Goal: Entertainment & Leisure: Consume media (video, audio)

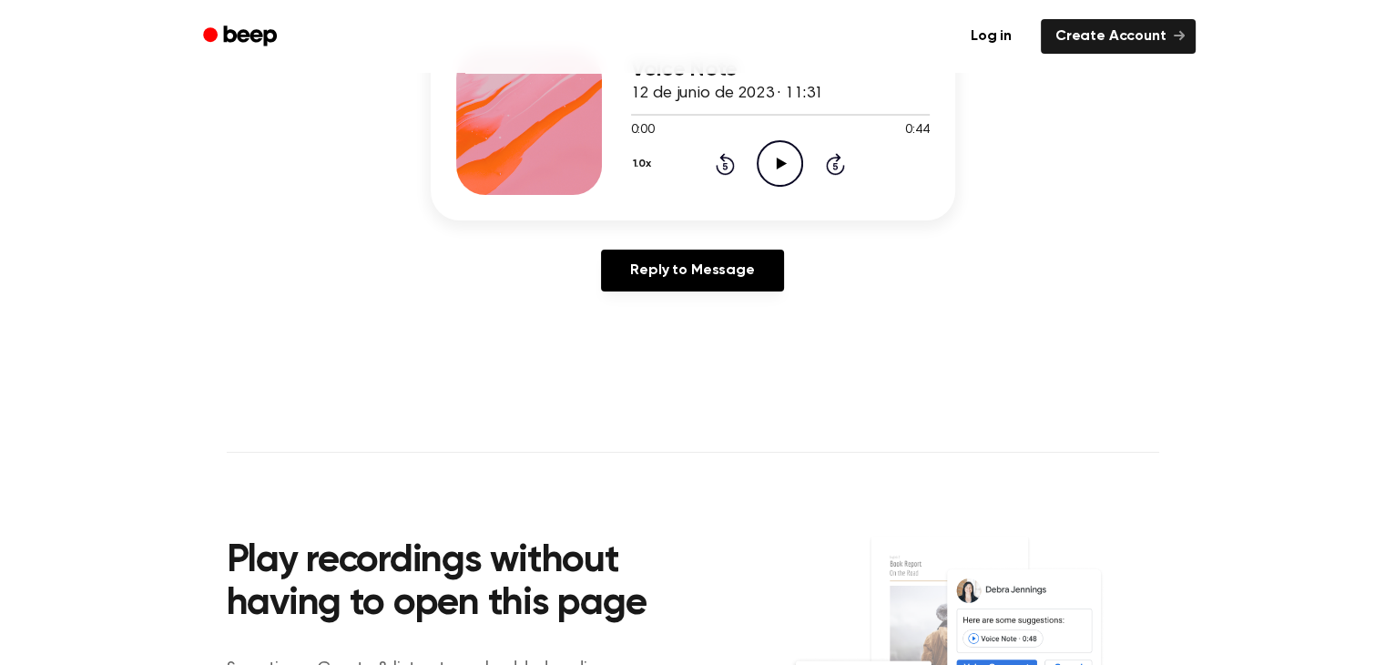
scroll to position [212, 0]
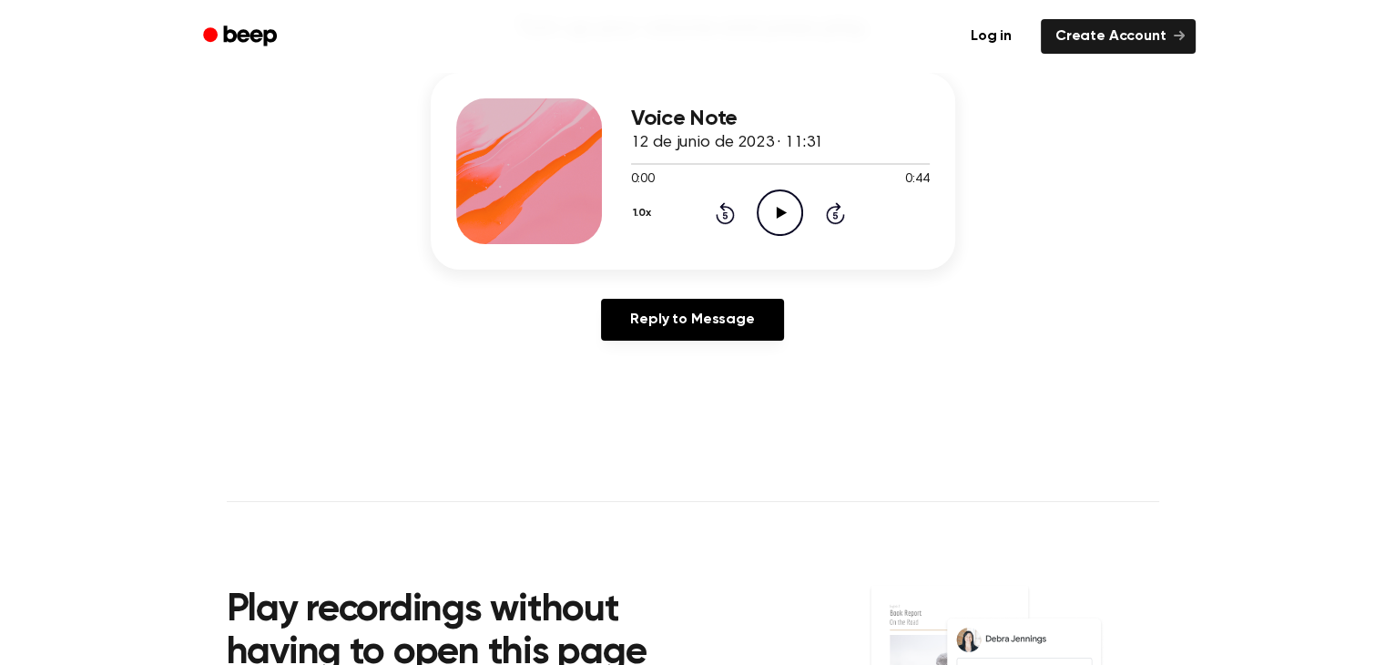
click at [782, 238] on div "Voice Note 12 de junio de 2023 · 11:31 0:00 0:44 Your browser does not support …" at bounding box center [780, 171] width 299 height 146
click at [786, 220] on icon "Play Audio" at bounding box center [780, 212] width 46 height 46
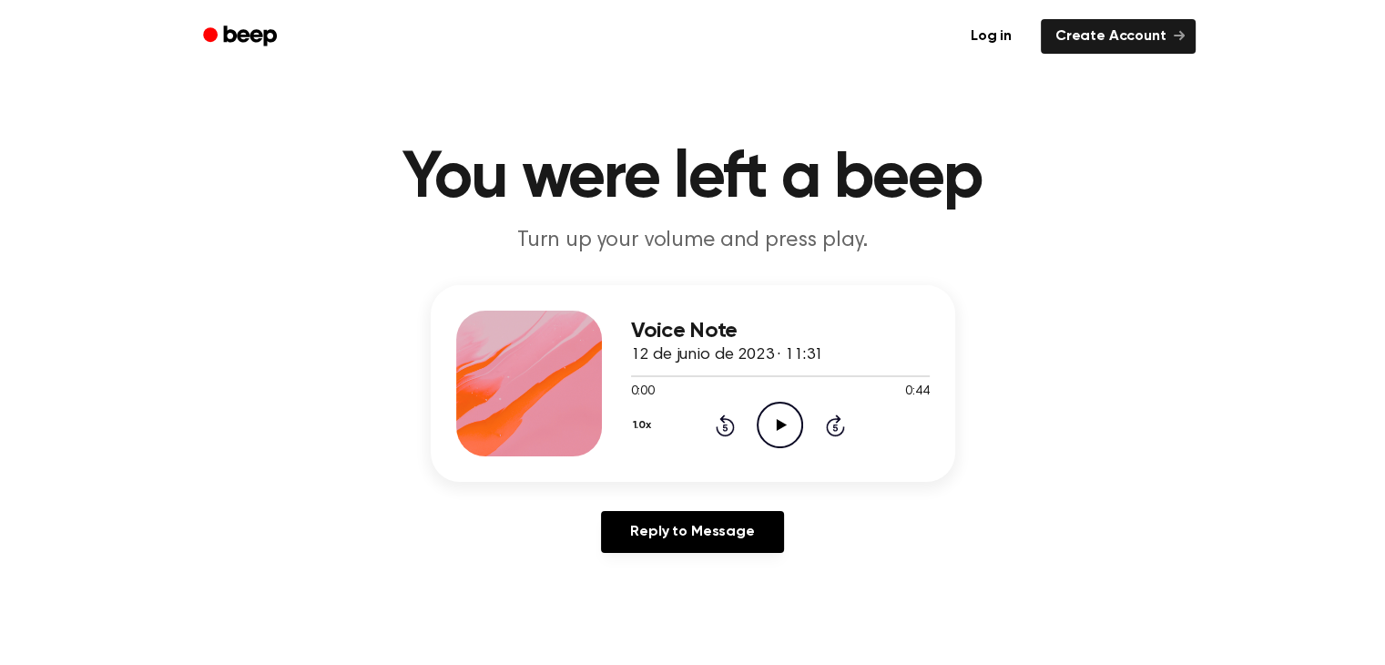
click at [781, 436] on icon "Play Audio" at bounding box center [780, 425] width 46 height 46
click at [628, 366] on div "Voice Note 12 de junio de 2023 · 11:31 0:42 0:44 Your browser does not support …" at bounding box center [693, 383] width 525 height 197
click at [627, 373] on div "Voice Note 12 de junio de 2023 · 11:31 0:44 0:44 Your browser does not support …" at bounding box center [693, 383] width 525 height 197
click at [789, 409] on icon "Play Audio" at bounding box center [780, 425] width 46 height 46
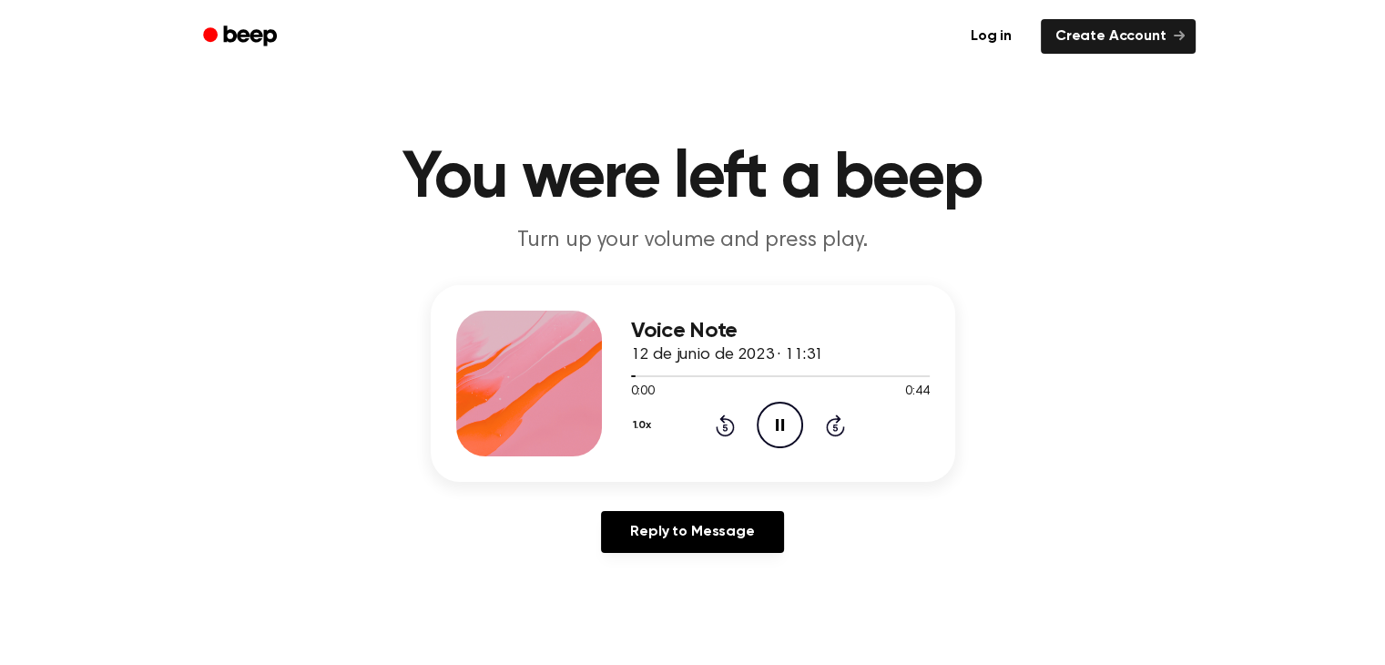
click at [790, 424] on icon "Pause Audio" at bounding box center [780, 425] width 46 height 46
click at [790, 424] on icon "Play Audio" at bounding box center [780, 425] width 46 height 46
click at [638, 375] on div at bounding box center [780, 376] width 299 height 2
click at [781, 430] on icon "Play Audio" at bounding box center [780, 425] width 46 height 46
click at [781, 430] on icon "Pause Audio" at bounding box center [780, 425] width 46 height 46
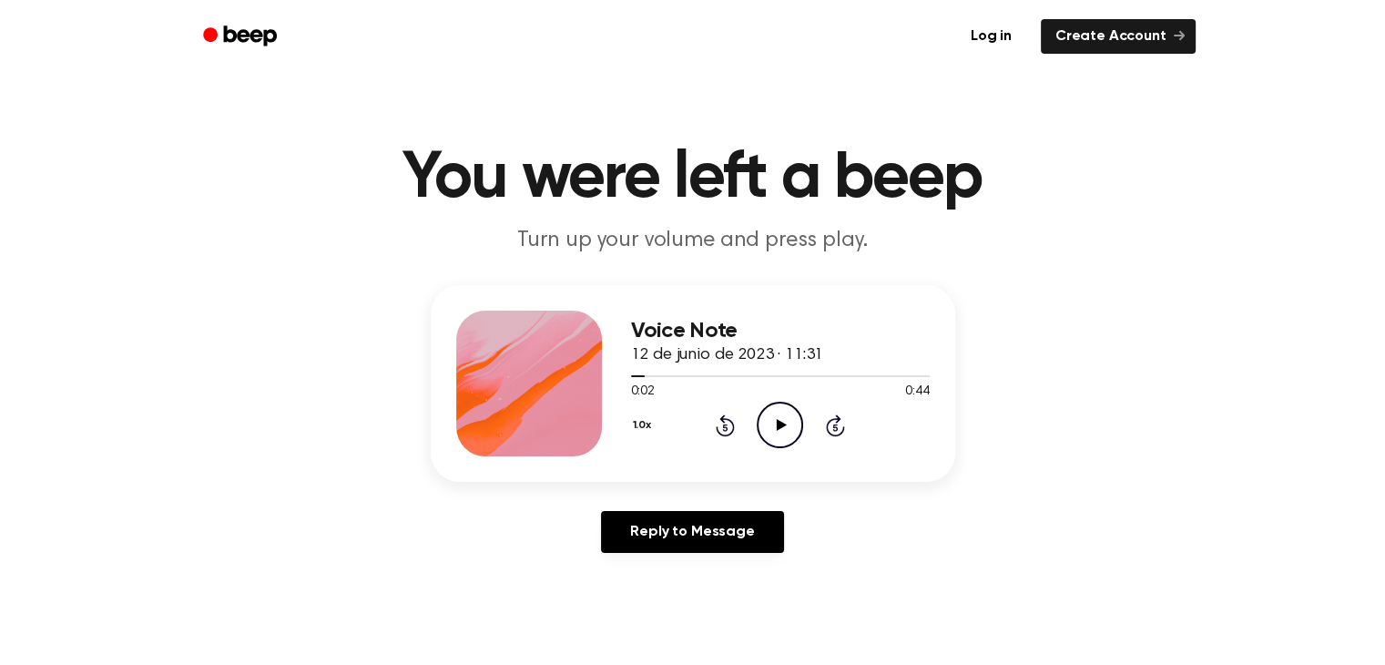
click at [780, 415] on icon "Play Audio" at bounding box center [780, 425] width 46 height 46
click at [780, 415] on icon "Pause Audio" at bounding box center [780, 425] width 46 height 46
click at [777, 424] on icon at bounding box center [782, 425] width 10 height 12
click at [776, 424] on icon at bounding box center [780, 425] width 8 height 12
click at [777, 424] on icon at bounding box center [782, 425] width 10 height 12
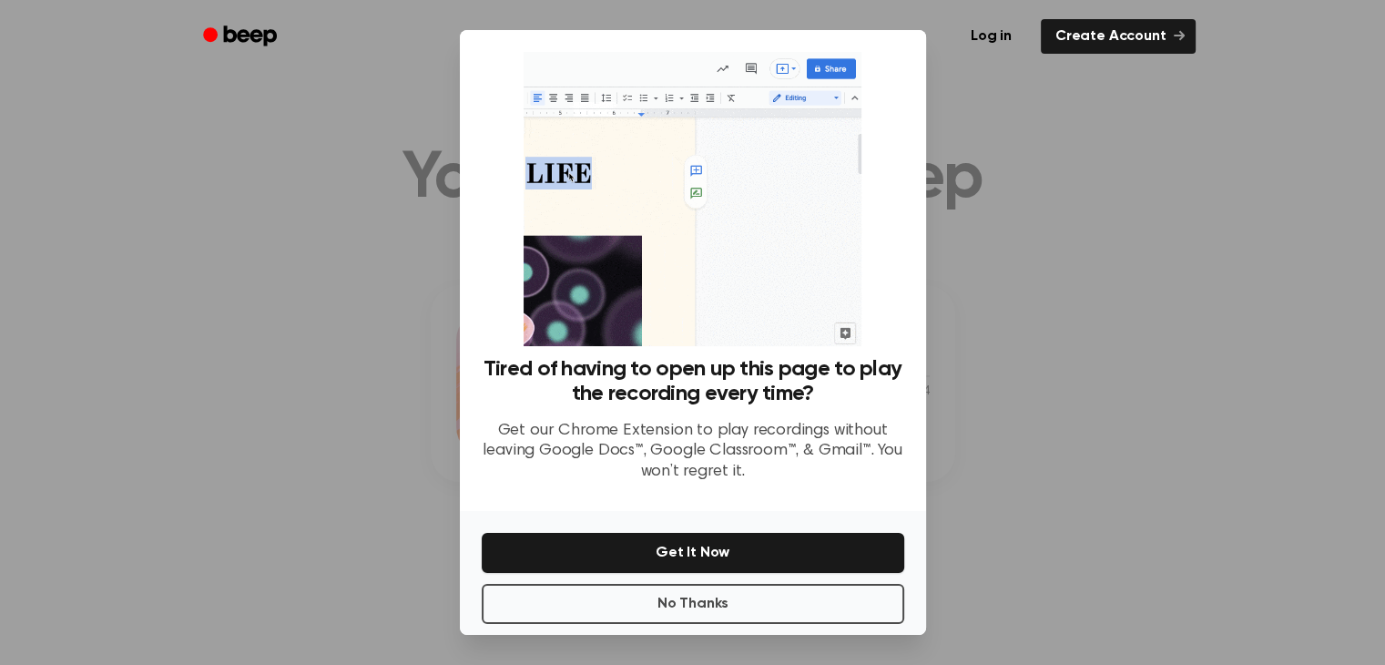
click at [1287, 335] on div at bounding box center [692, 332] width 1385 height 665
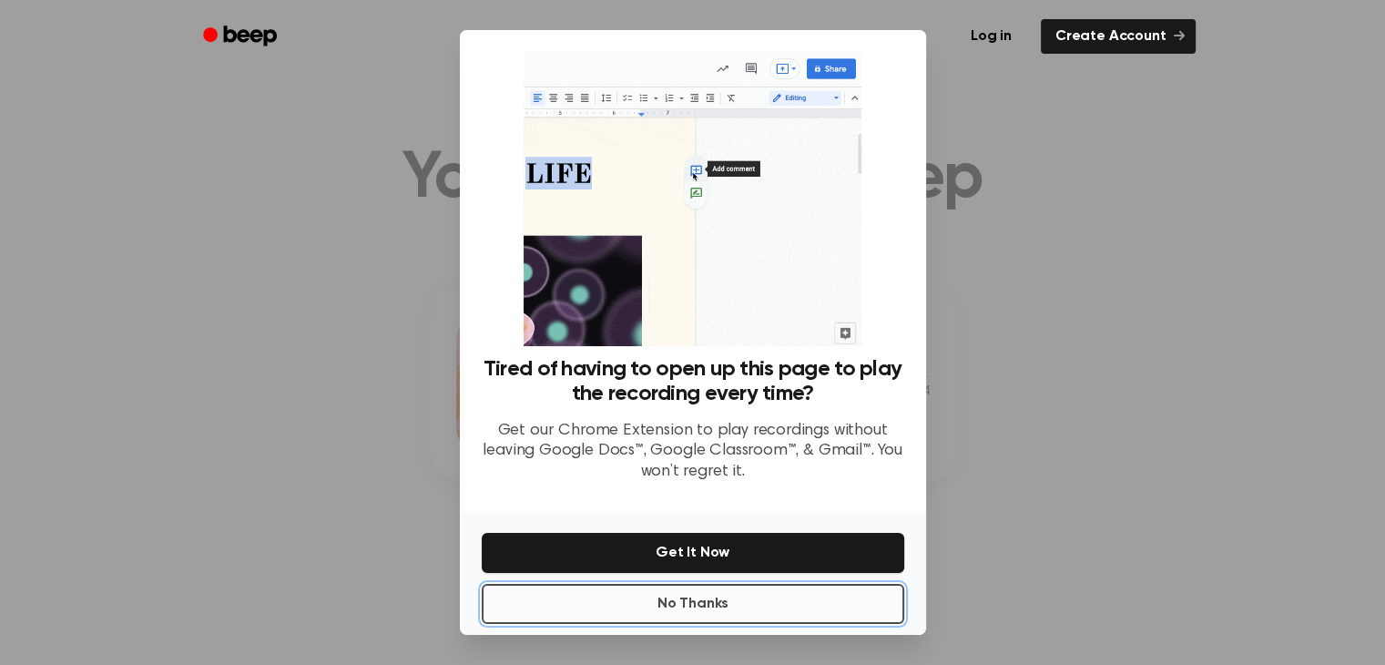
click at [872, 607] on button "No Thanks" at bounding box center [693, 604] width 423 height 40
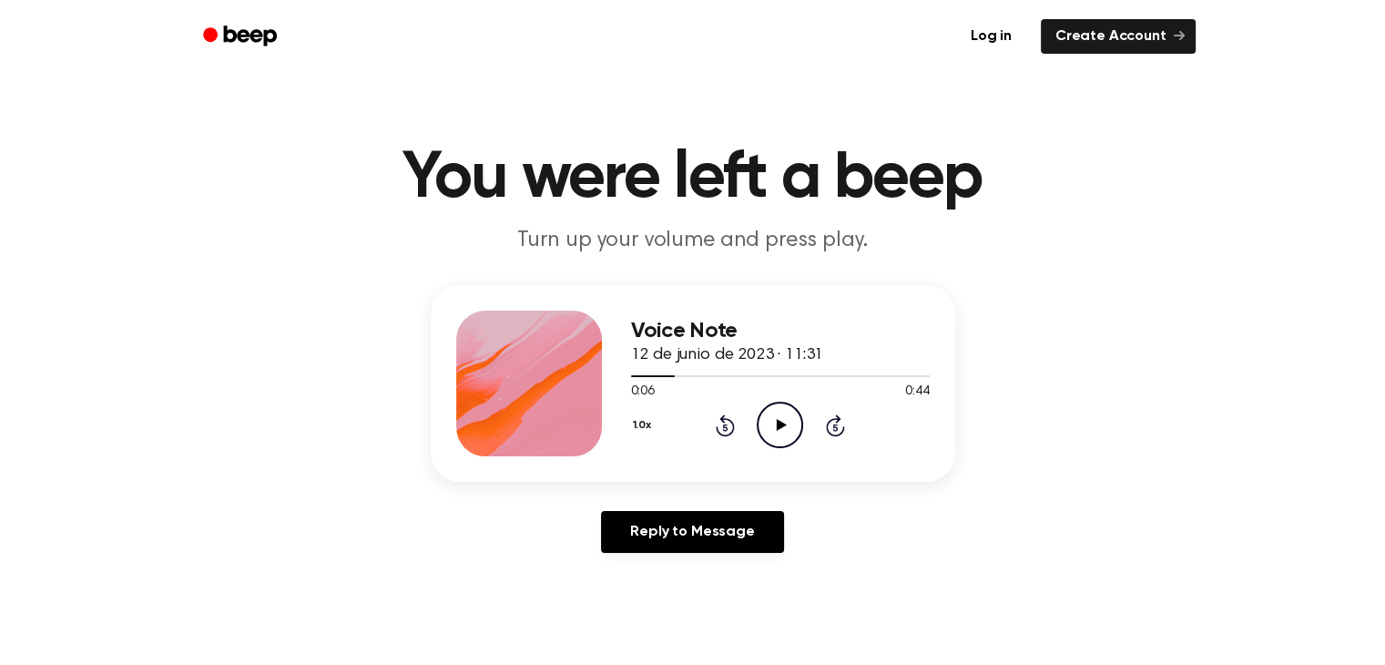
click at [771, 423] on icon "Play Audio" at bounding box center [780, 425] width 46 height 46
click at [771, 423] on icon "Pause Audio" at bounding box center [780, 425] width 46 height 46
click at [788, 431] on icon "Play Audio" at bounding box center [780, 425] width 46 height 46
click at [788, 429] on icon "Pause Audio" at bounding box center [780, 425] width 46 height 46
click at [773, 415] on icon "Play Audio" at bounding box center [780, 425] width 46 height 46
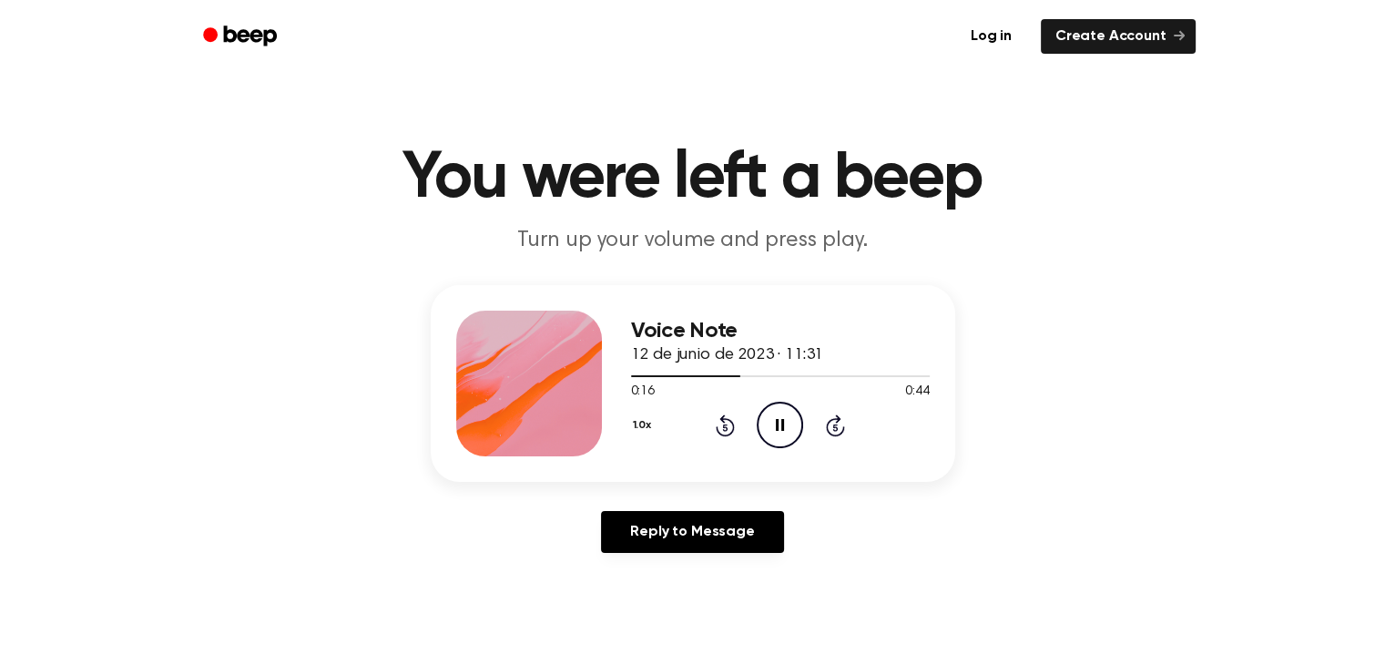
click at [765, 415] on icon "Pause Audio" at bounding box center [780, 425] width 46 height 46
click at [772, 429] on icon "Play Audio" at bounding box center [780, 425] width 46 height 46
click at [772, 429] on icon "Pause Audio" at bounding box center [780, 425] width 46 height 46
click at [773, 431] on icon "Play Audio" at bounding box center [780, 425] width 46 height 46
click at [773, 431] on icon "Pause Audio" at bounding box center [780, 425] width 46 height 46
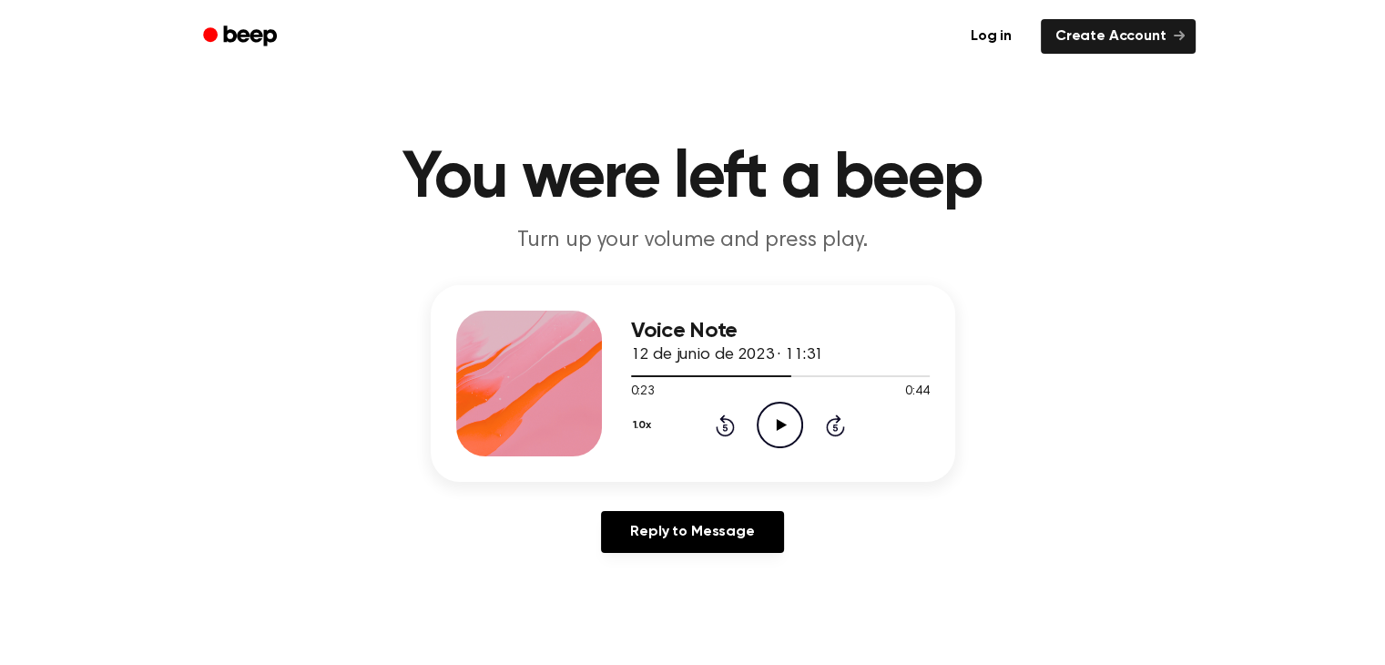
click at [773, 431] on icon "Play Audio" at bounding box center [780, 425] width 46 height 46
click at [772, 431] on icon "Pause Audio" at bounding box center [780, 425] width 46 height 46
click at [703, 281] on main "You were left a beep Turn up your volume and press play. Voice Note 12 de junio…" at bounding box center [692, 561] width 1385 height 1123
click at [791, 412] on icon "Play Audio" at bounding box center [780, 425] width 46 height 46
click at [791, 405] on circle at bounding box center [780, 425] width 45 height 45
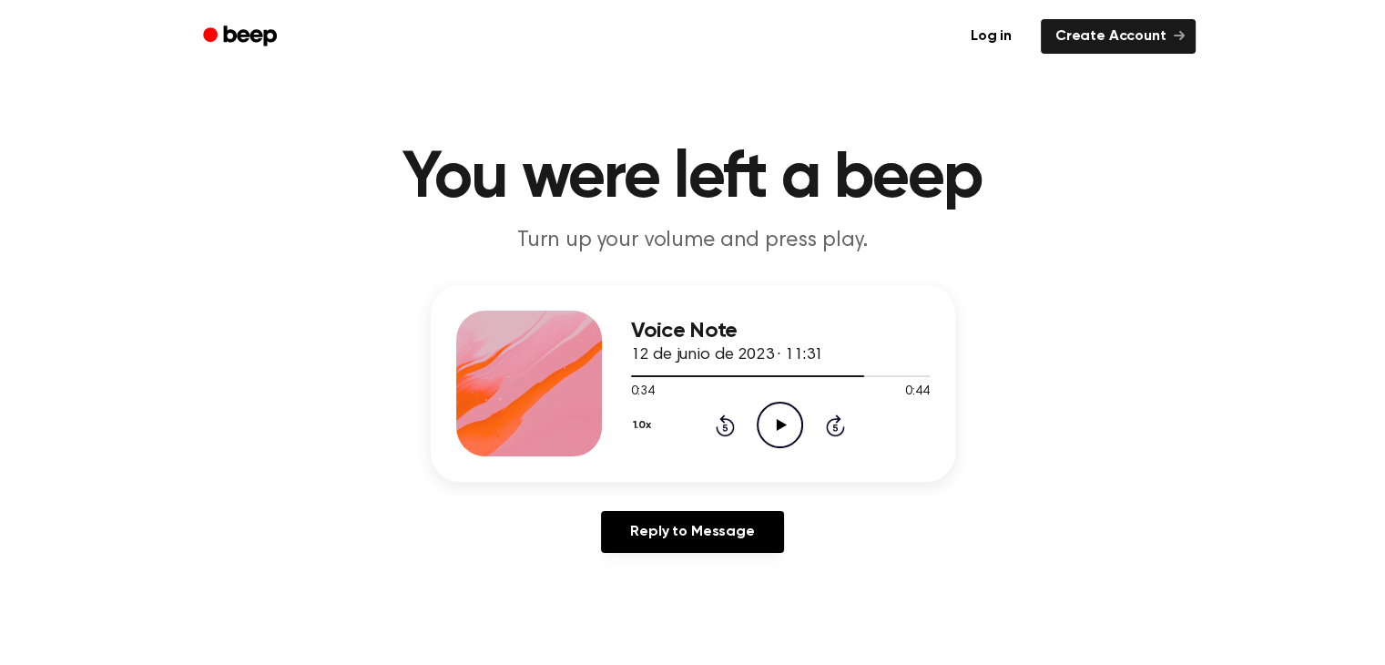
click at [800, 432] on icon "Play Audio" at bounding box center [780, 425] width 46 height 46
click at [799, 431] on icon "Pause Audio" at bounding box center [780, 425] width 46 height 46
click at [799, 431] on icon "Play Audio" at bounding box center [780, 425] width 46 height 46
click at [800, 416] on circle at bounding box center [780, 425] width 45 height 45
click at [775, 433] on icon "Play Audio" at bounding box center [780, 425] width 46 height 46
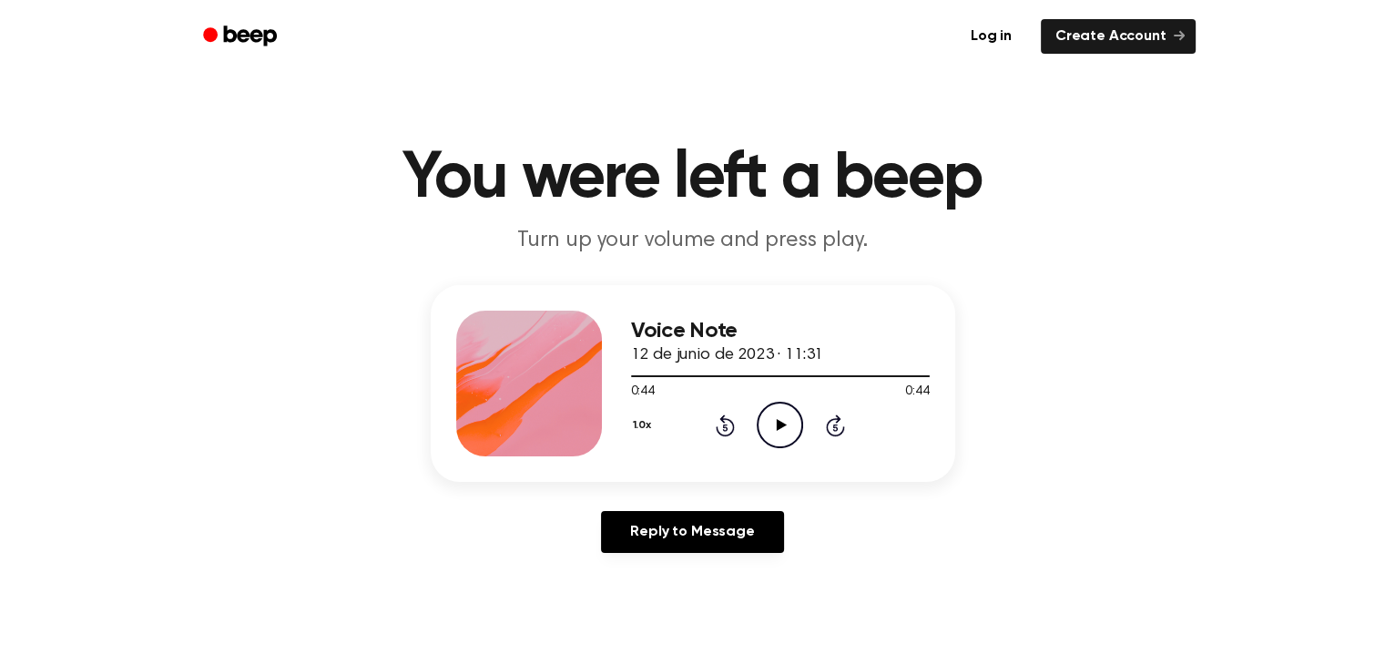
click at [775, 433] on icon "Play Audio" at bounding box center [780, 425] width 46 height 46
